Goal: Information Seeking & Learning: Learn about a topic

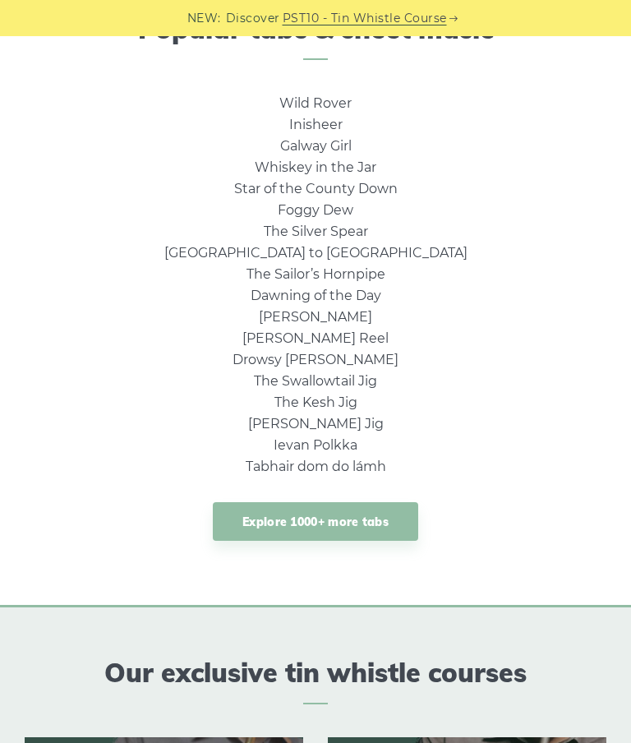
scroll to position [992, 0]
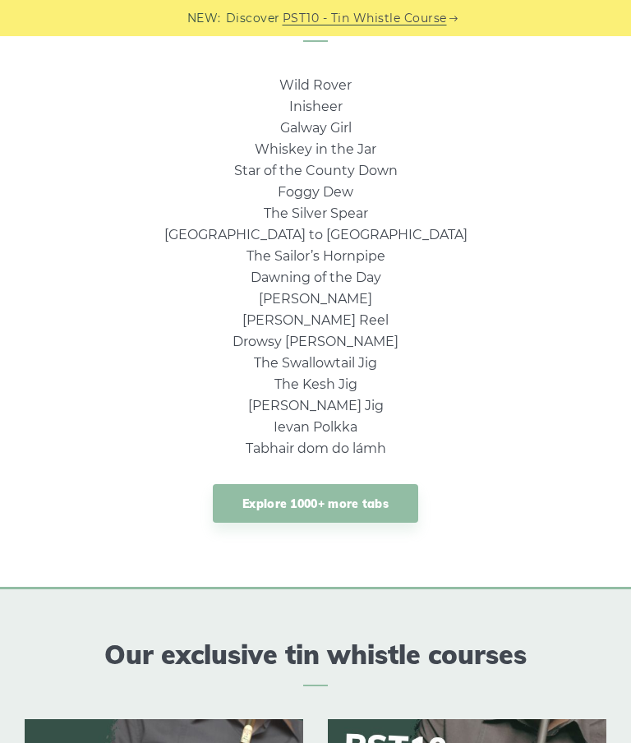
click at [390, 506] on link "Explore 1000+ more tabs" at bounding box center [316, 503] width 206 height 39
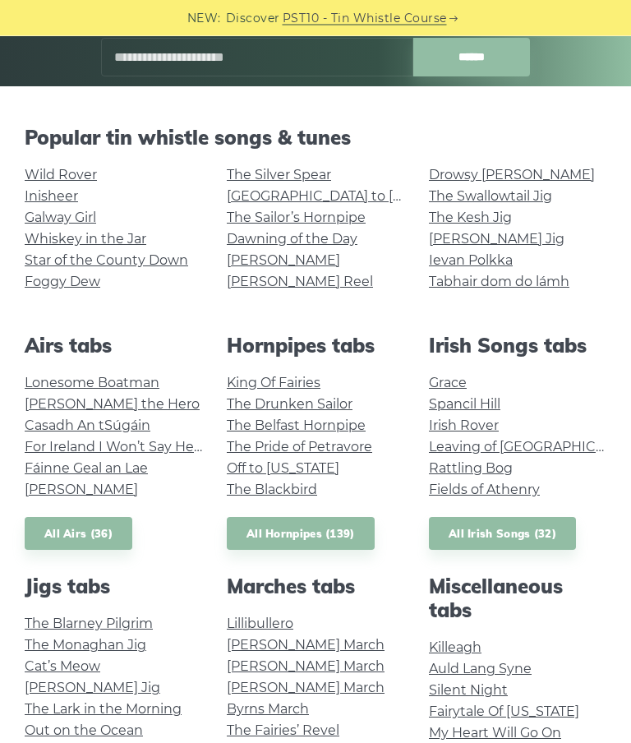
scroll to position [289, 0]
click at [72, 546] on link "All Airs (36)" at bounding box center [79, 534] width 108 height 34
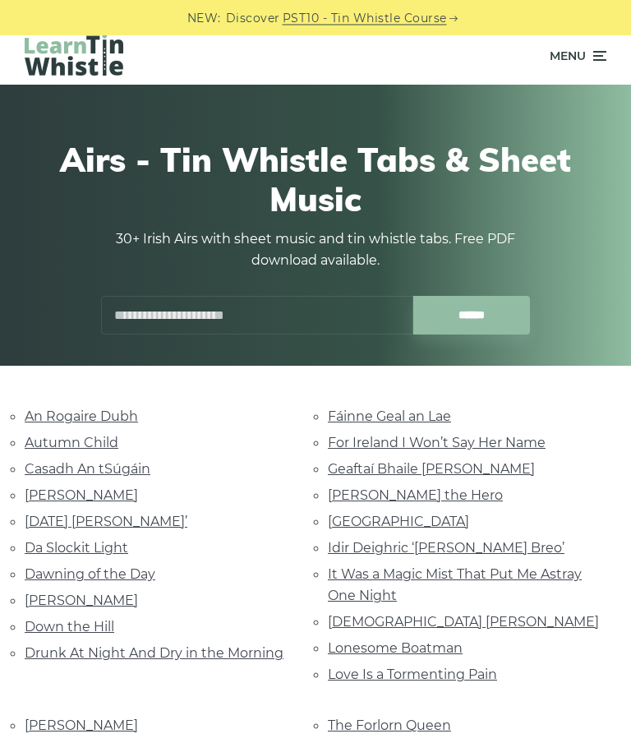
scroll to position [9, 0]
click at [101, 548] on link "Da Slockit Light" at bounding box center [77, 548] width 104 height 16
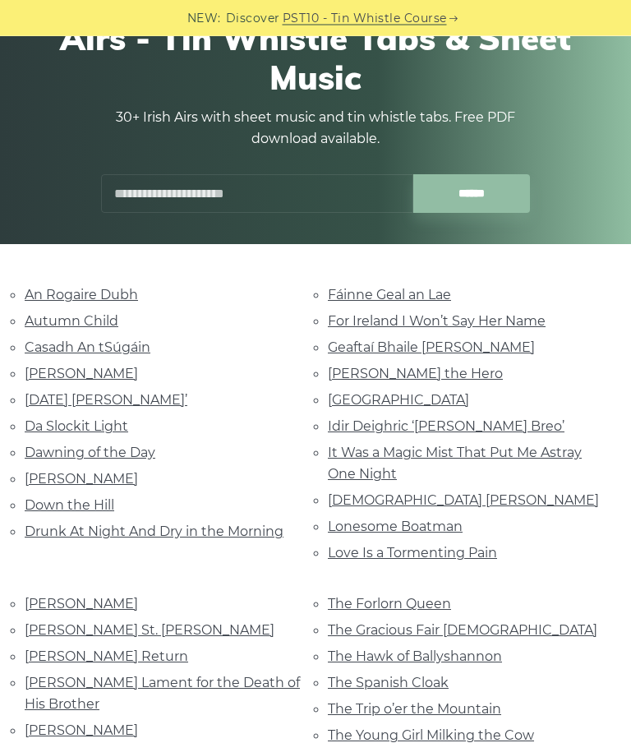
scroll to position [132, 0]
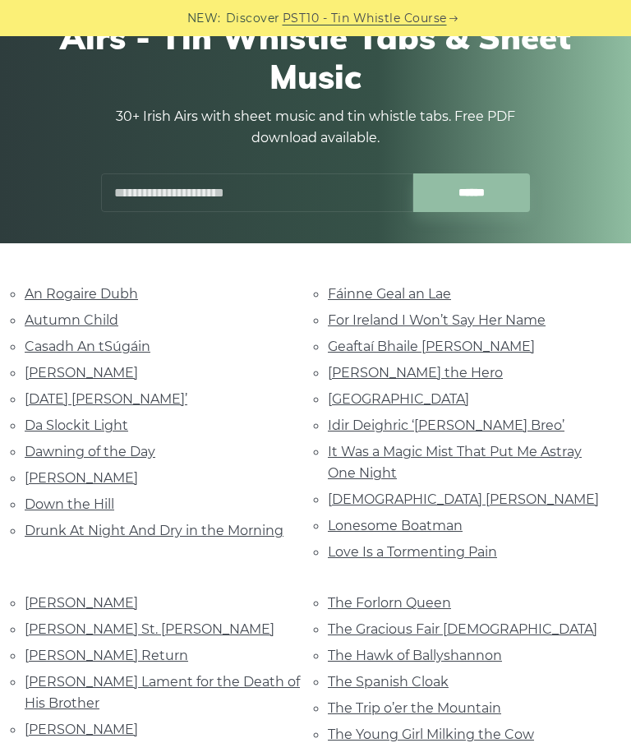
click at [422, 374] on link "Hector the Hero" at bounding box center [415, 373] width 175 height 16
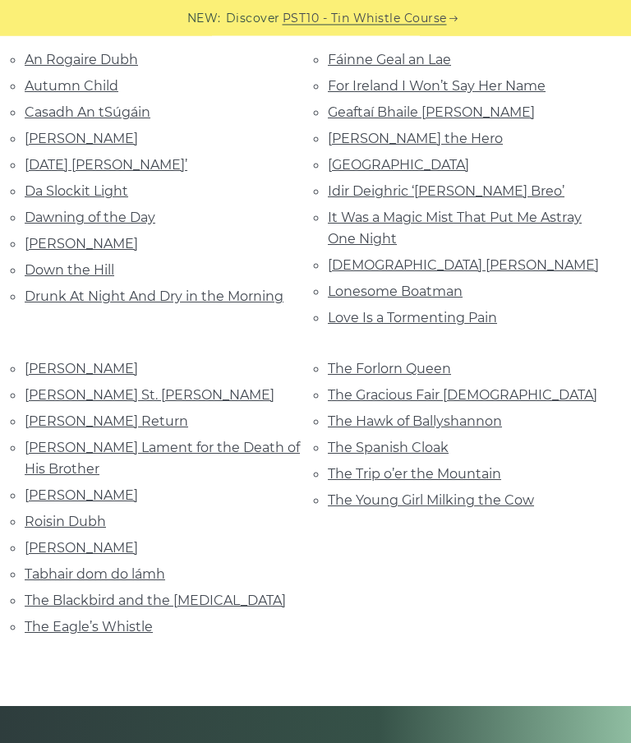
scroll to position [366, 0]
click at [258, 442] on link "Nathaniel Gow’s Lament for the Death of His Brother" at bounding box center [162, 458] width 275 height 37
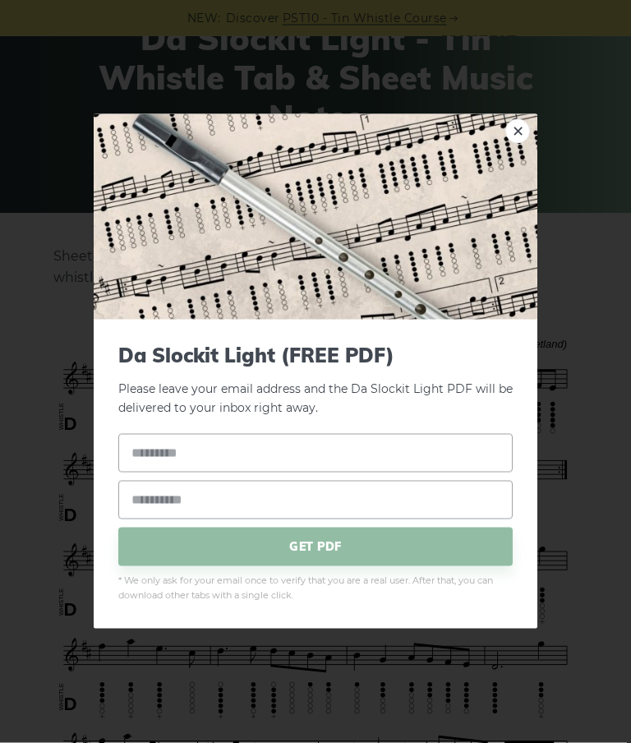
scroll to position [162, 0]
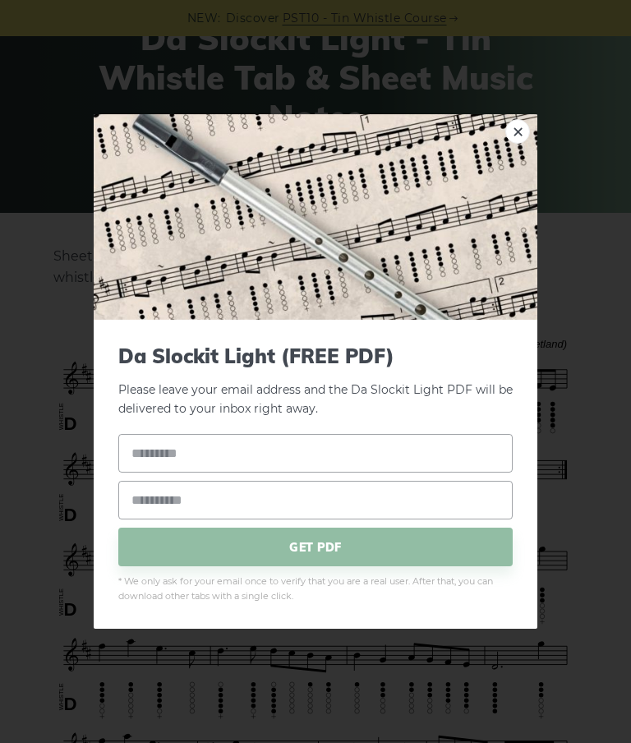
click at [534, 149] on img at bounding box center [316, 217] width 444 height 206
click at [531, 156] on img at bounding box center [316, 217] width 444 height 206
click at [525, 144] on link "×" at bounding box center [518, 131] width 25 height 25
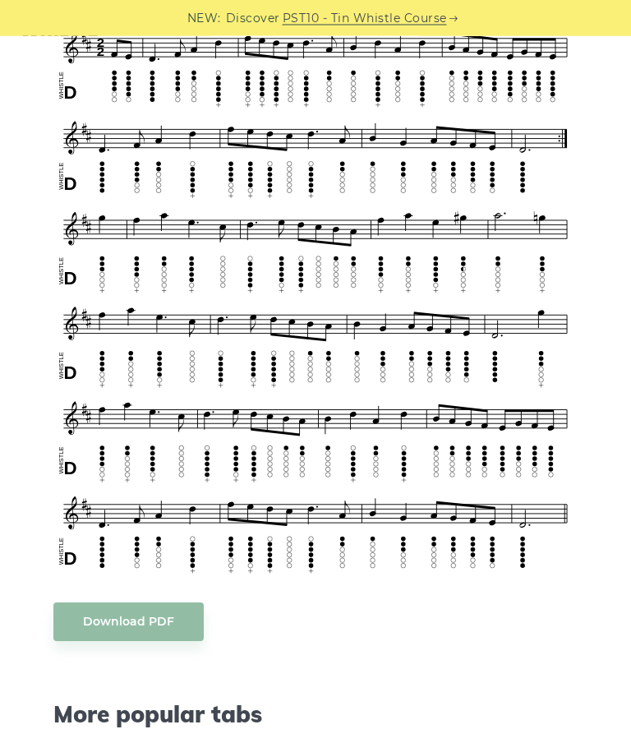
scroll to position [491, 0]
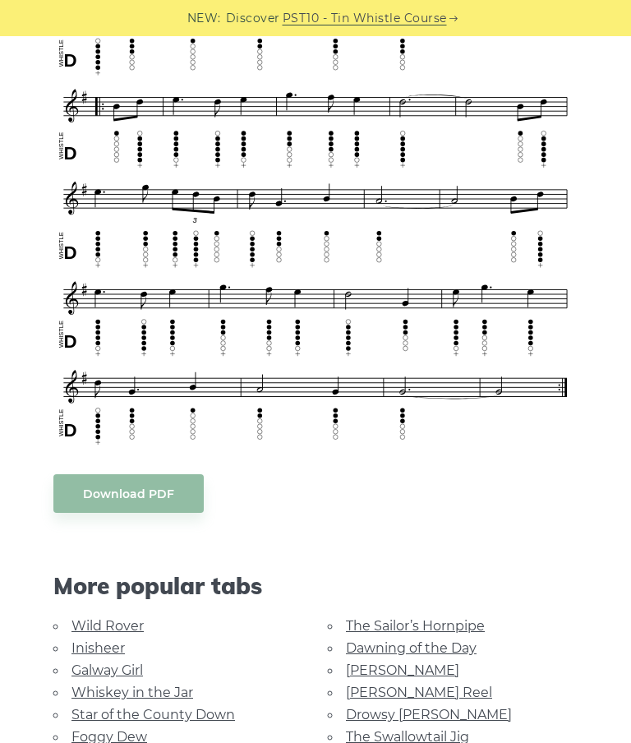
scroll to position [798, 0]
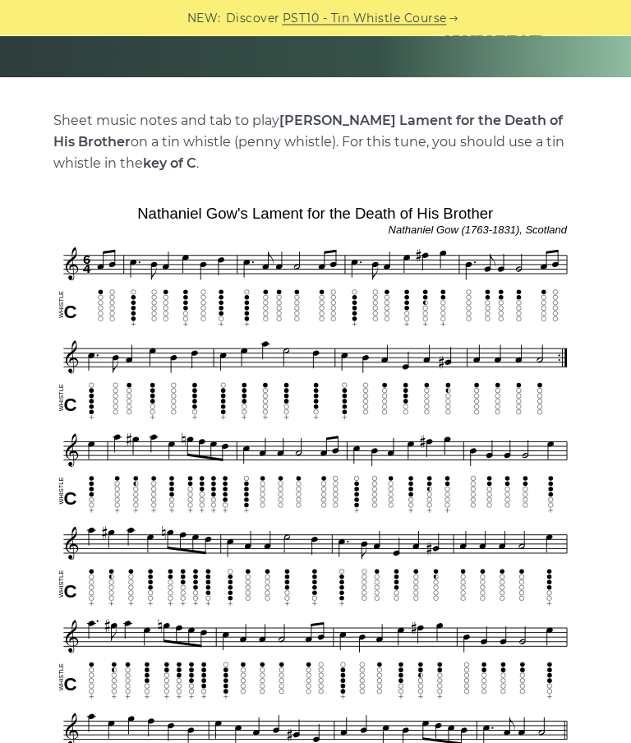
scroll to position [291, 0]
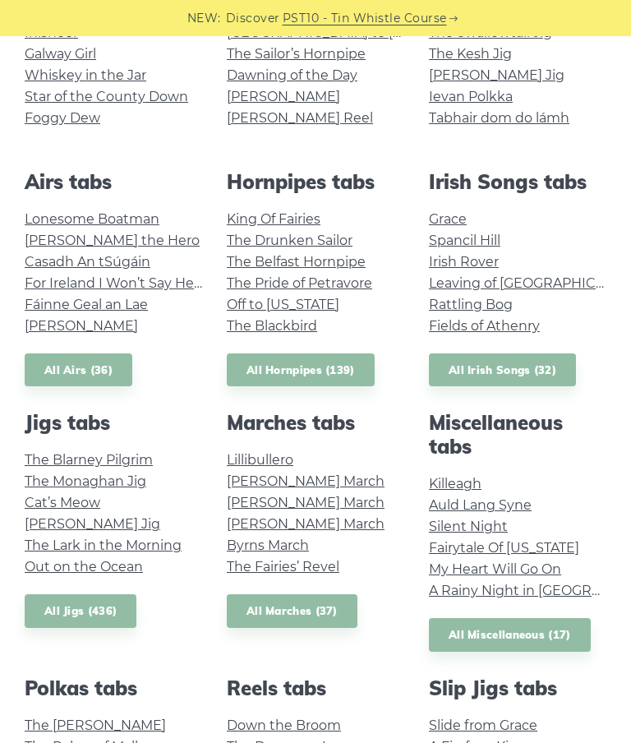
scroll to position [454, 0]
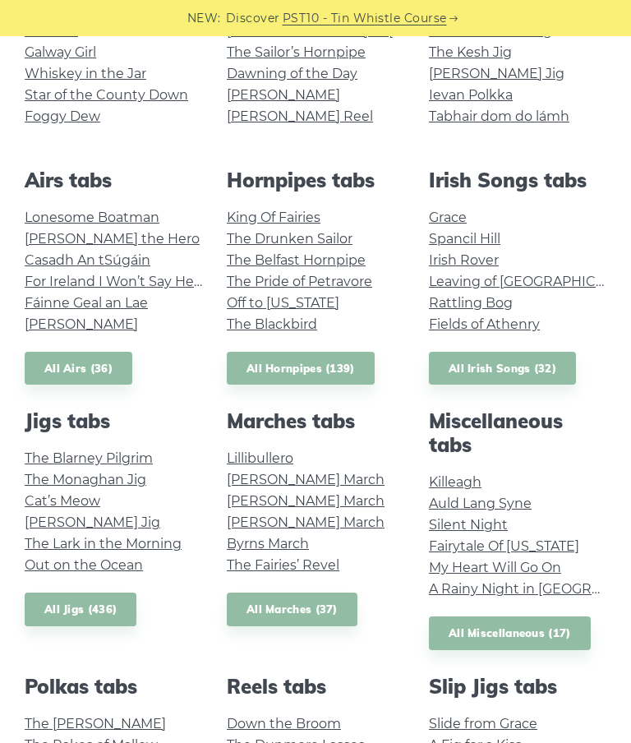
click at [569, 624] on link "All Miscellaneous (17)" at bounding box center [510, 634] width 162 height 34
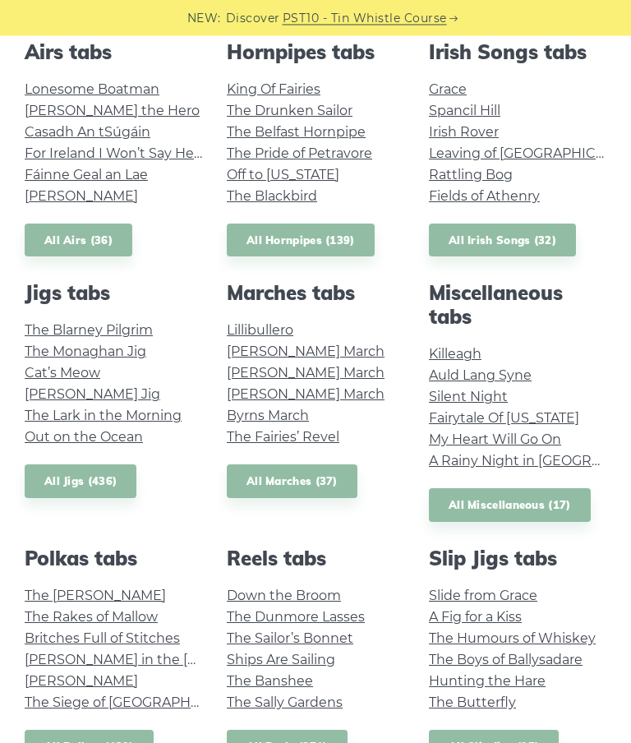
scroll to position [582, 0]
click at [539, 230] on link "All Irish Songs (32)" at bounding box center [502, 241] width 147 height 34
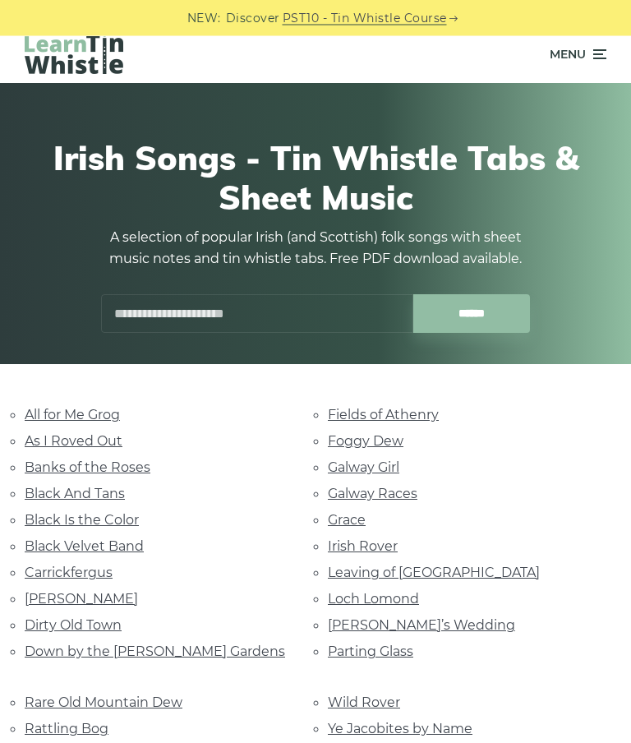
scroll to position [12, 0]
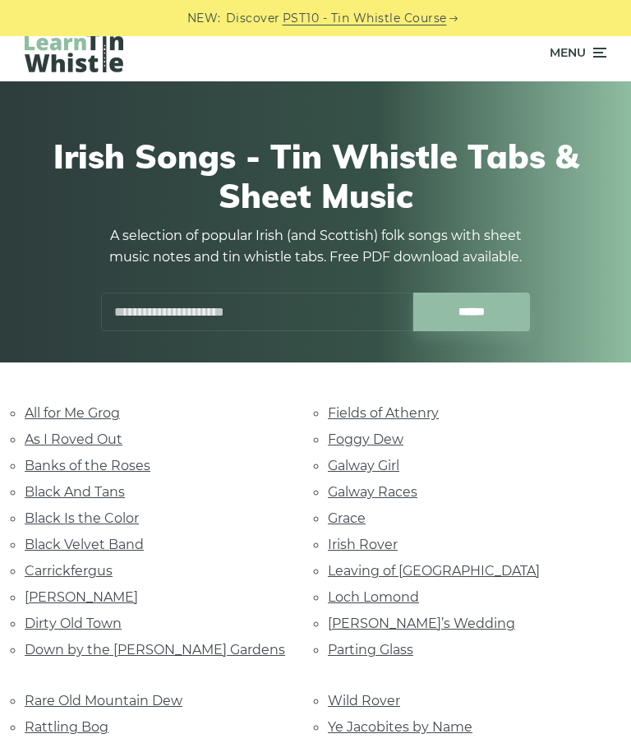
click at [136, 537] on link "Black Velvet Band" at bounding box center [84, 545] width 119 height 16
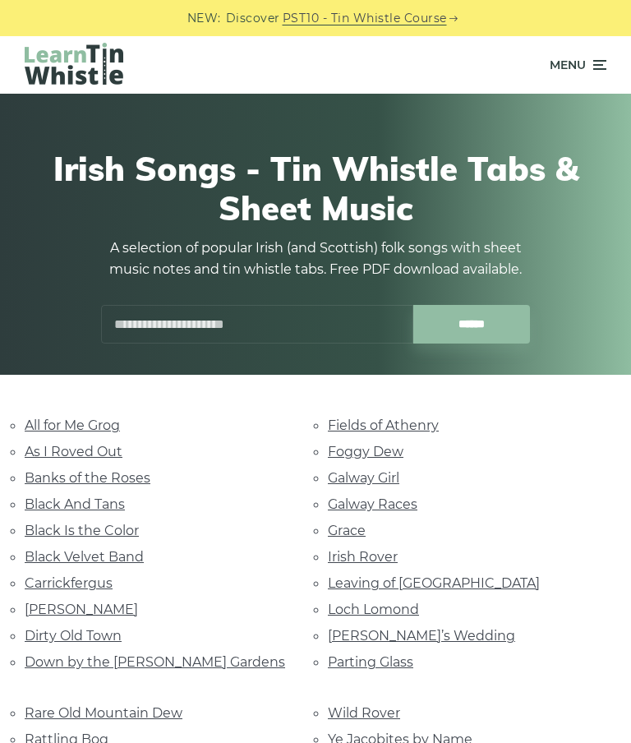
scroll to position [78, 0]
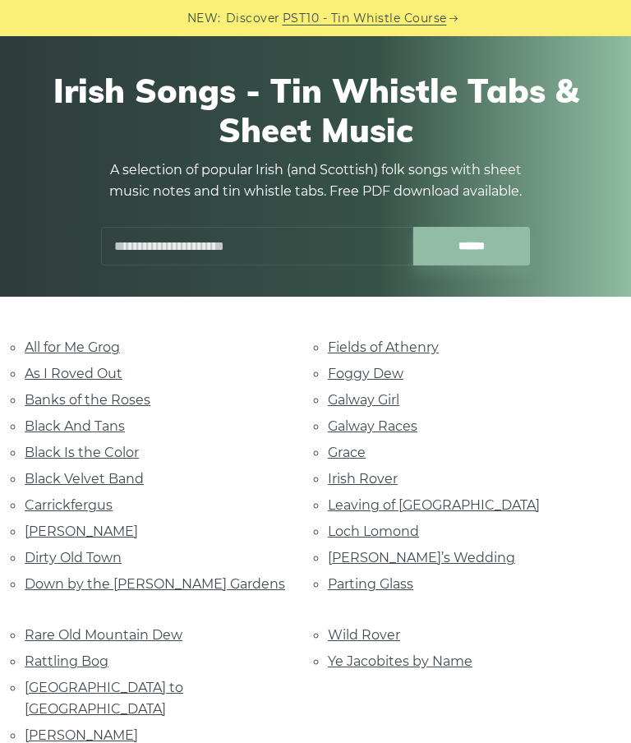
click at [192, 576] on link "Down by the Sally Gardens" at bounding box center [155, 584] width 261 height 16
click at [396, 399] on link "Galway Girl" at bounding box center [364, 400] width 72 height 16
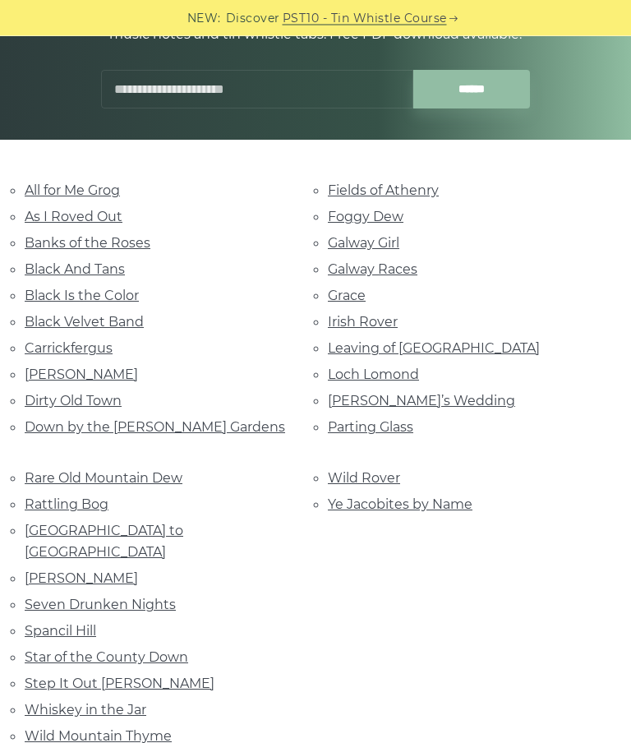
scroll to position [235, 0]
click at [413, 425] on link "Parting Glass" at bounding box center [371, 427] width 86 height 16
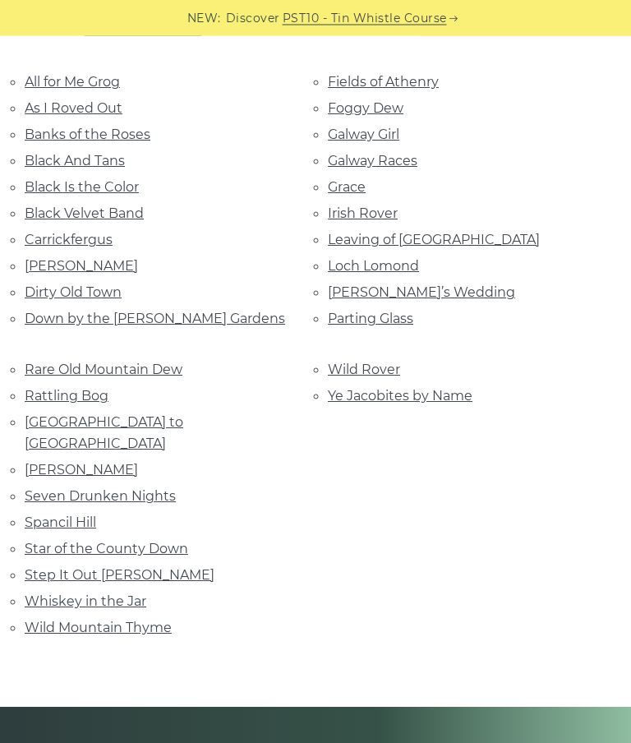
scroll to position [344, 0]
click at [98, 389] on link "Rattling Bog" at bounding box center [67, 396] width 84 height 16
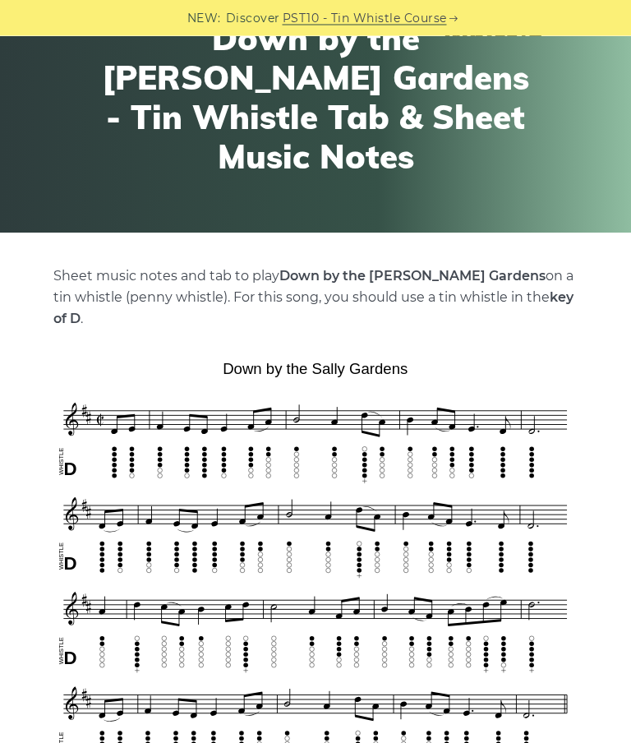
scroll to position [140, 0]
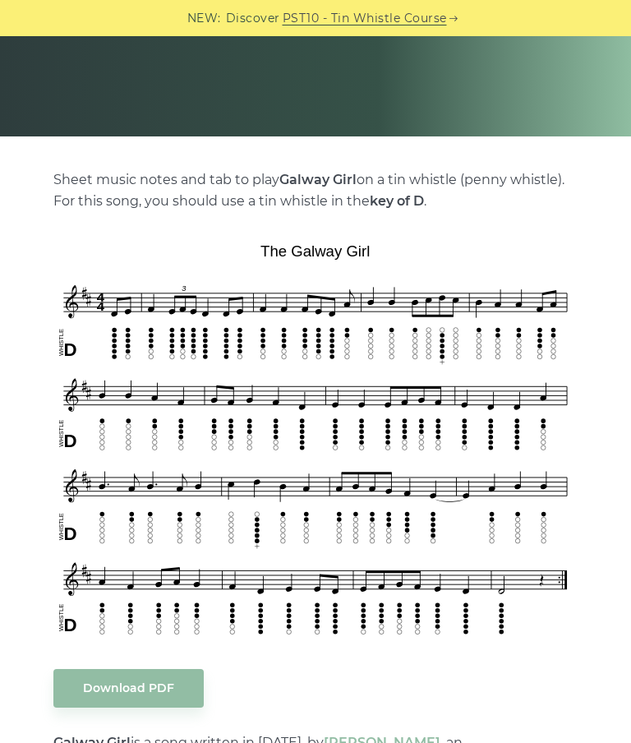
scroll to position [232, 0]
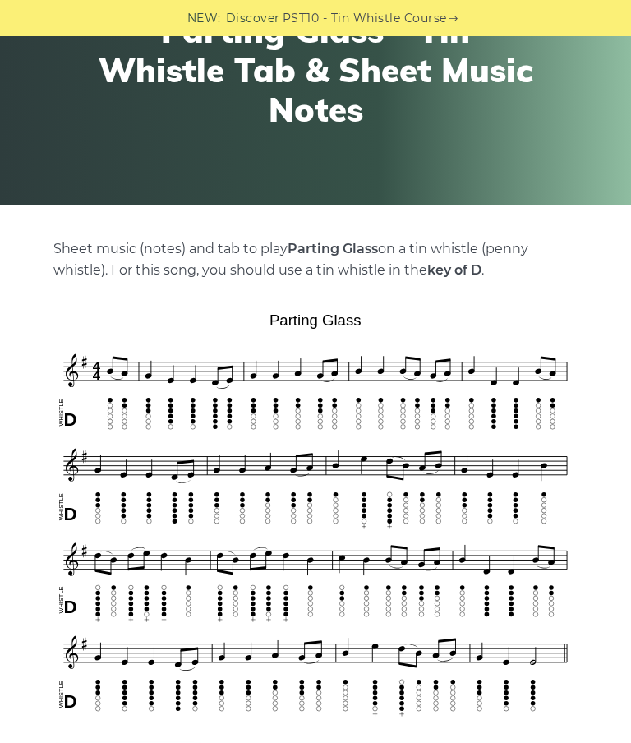
scroll to position [169, 0]
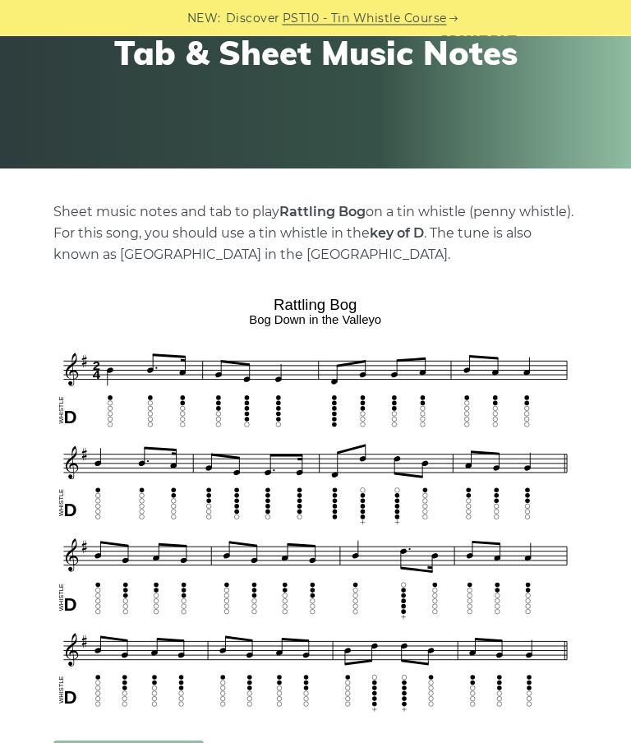
scroll to position [201, 0]
